Goal: Check status: Check status

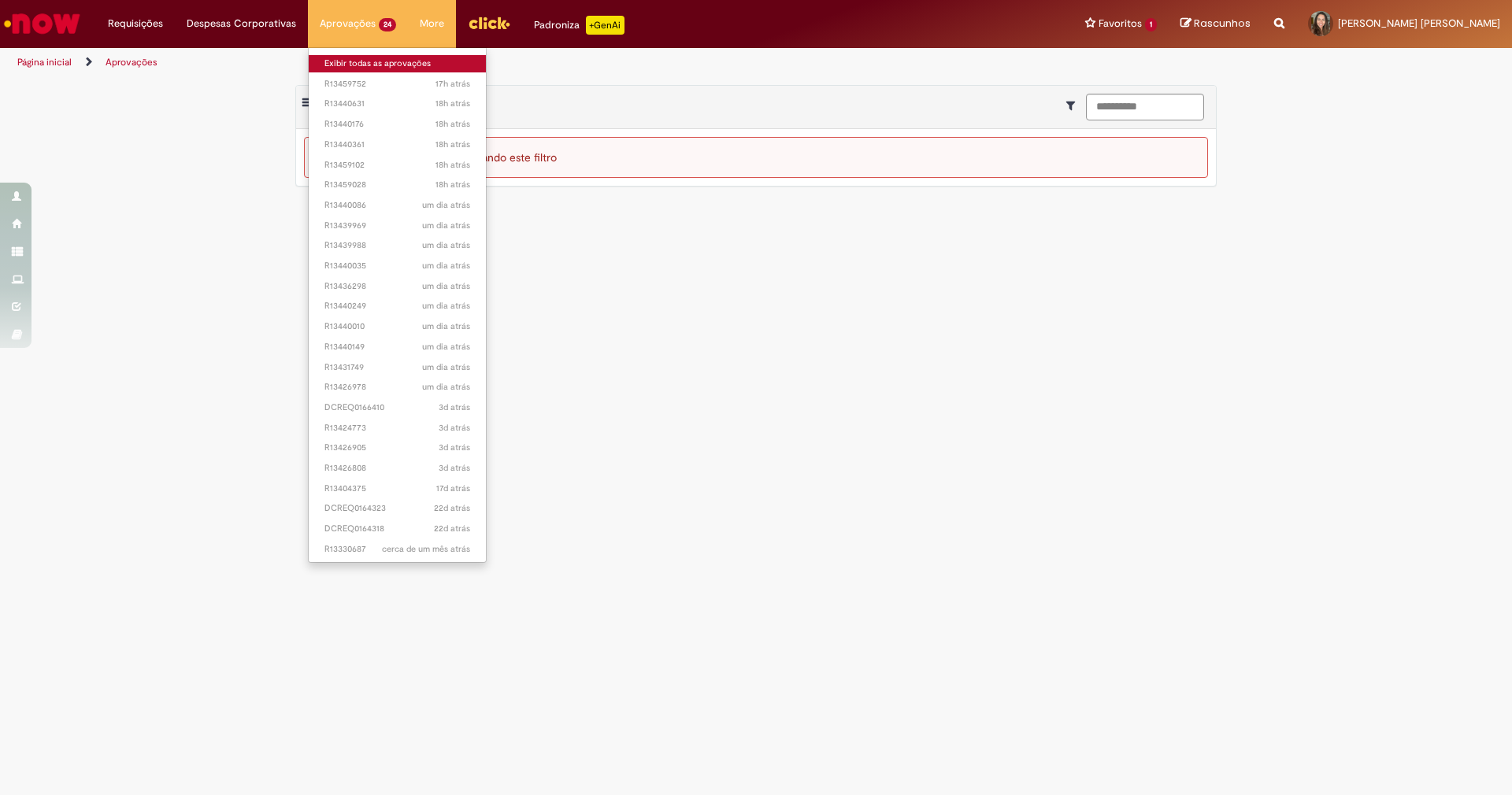
click at [352, 63] on link "Exibir todas as aprovações" at bounding box center [397, 63] width 178 height 17
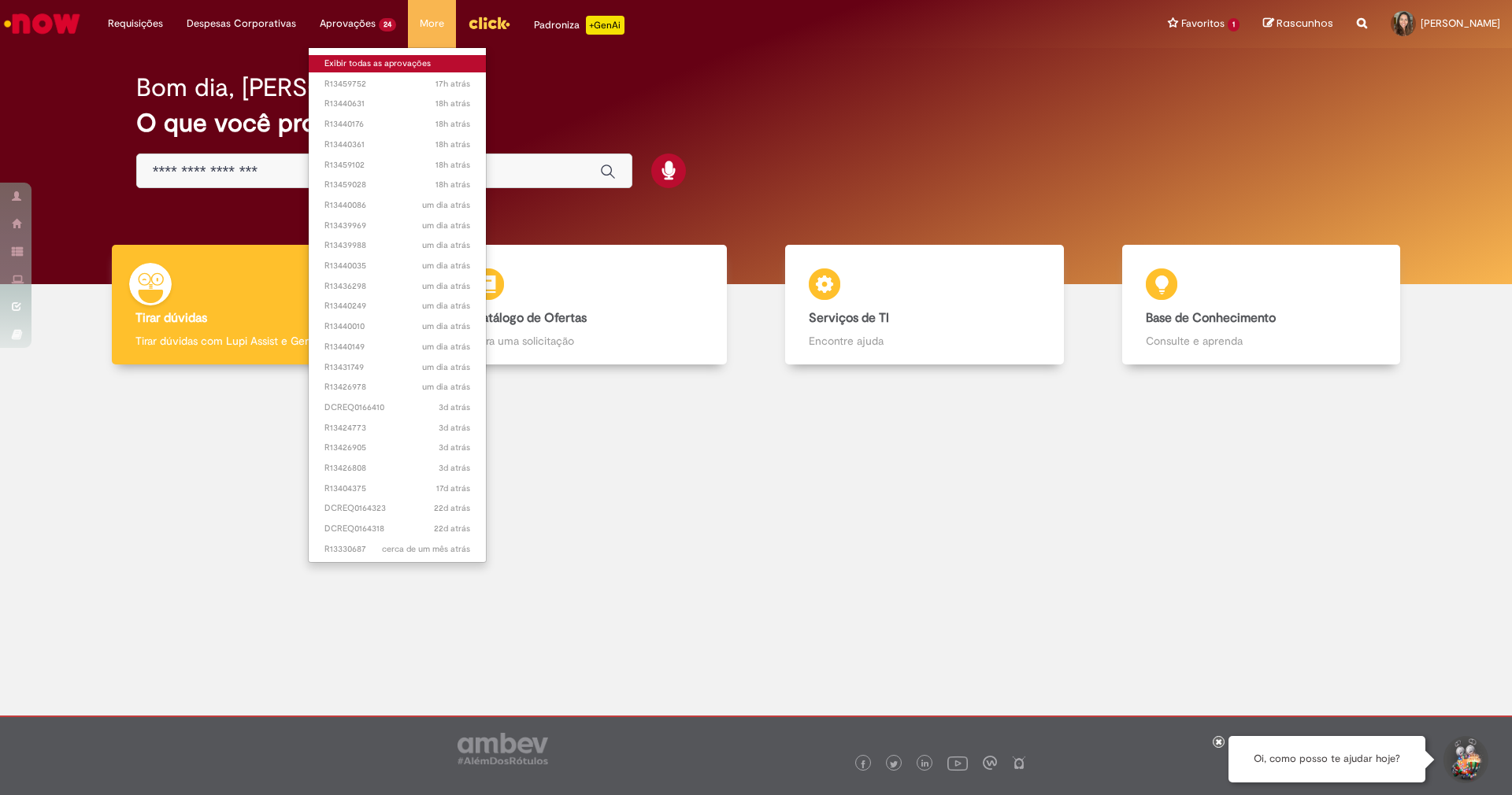
click at [352, 63] on link "Exibir todas as aprovações" at bounding box center [397, 63] width 178 height 17
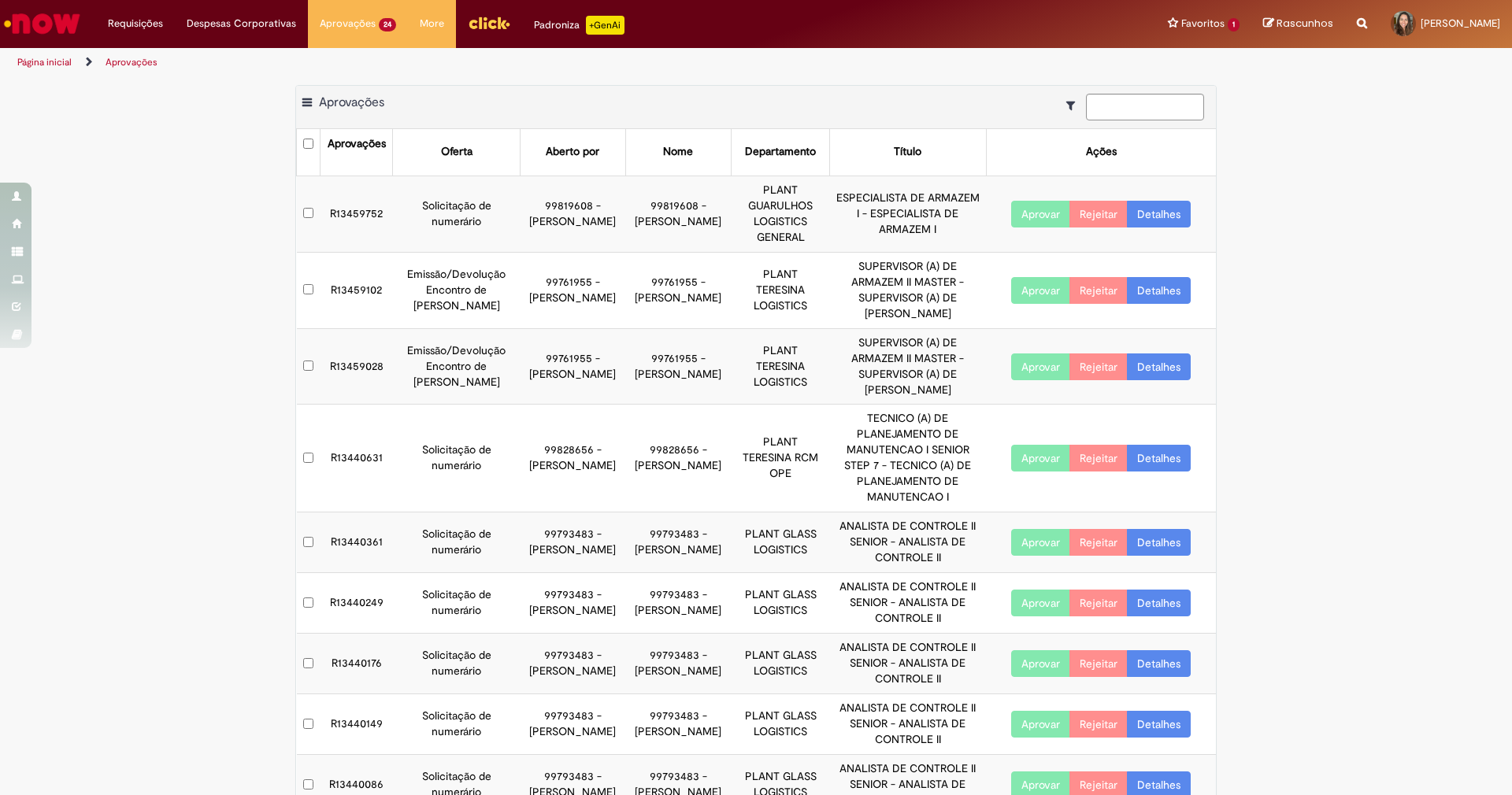
scroll to position [203, 0]
